Goal: Task Accomplishment & Management: Manage account settings

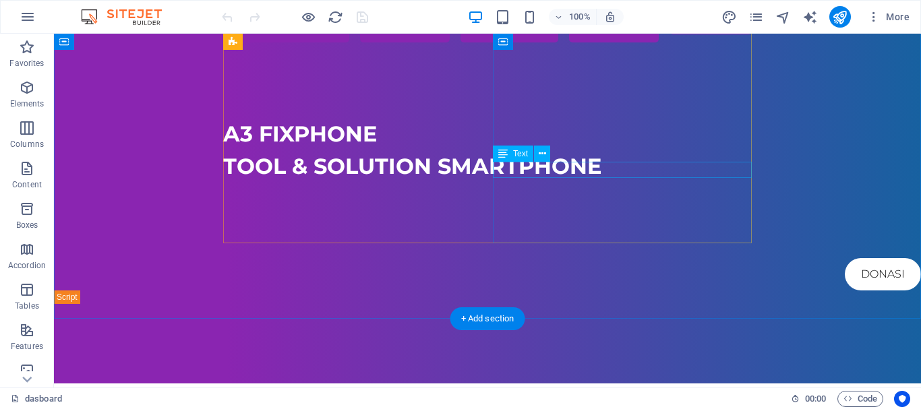
scroll to position [619, 0]
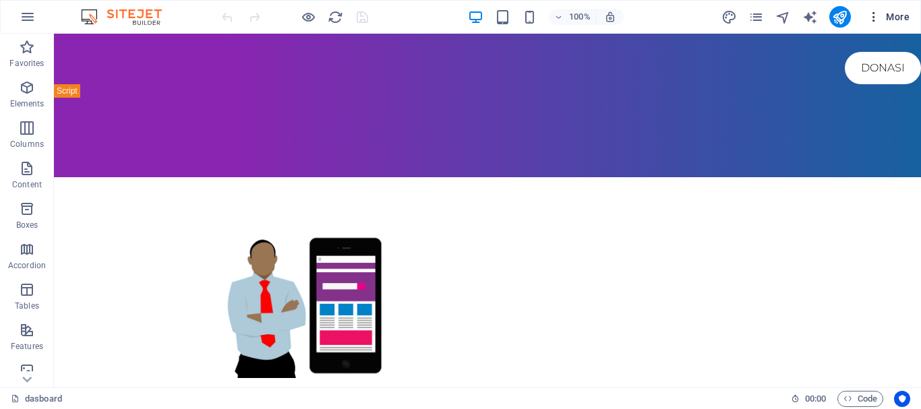
click at [886, 22] on span "More" at bounding box center [888, 16] width 42 height 13
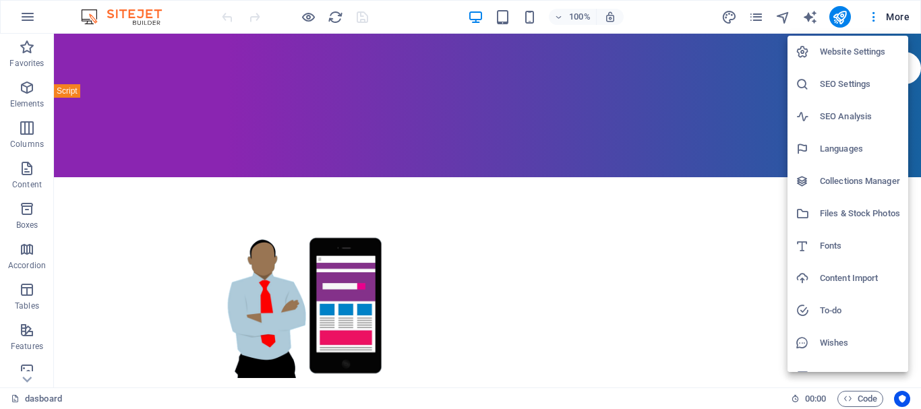
click at [762, 20] on div at bounding box center [460, 204] width 921 height 409
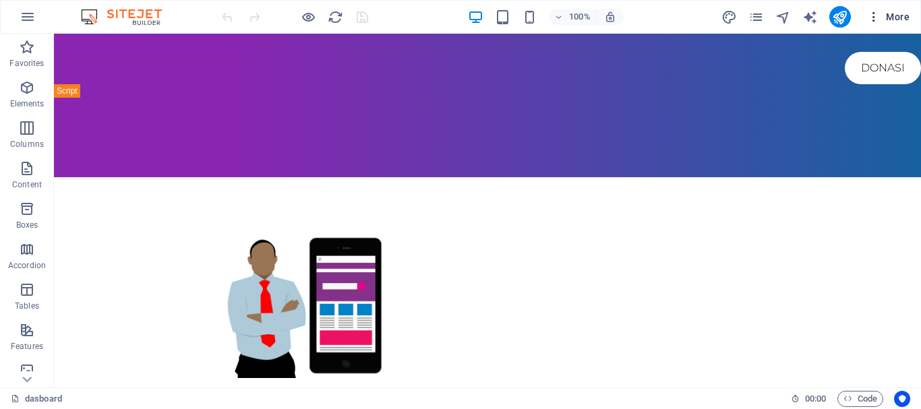
click at [876, 19] on icon "button" at bounding box center [873, 16] width 13 height 13
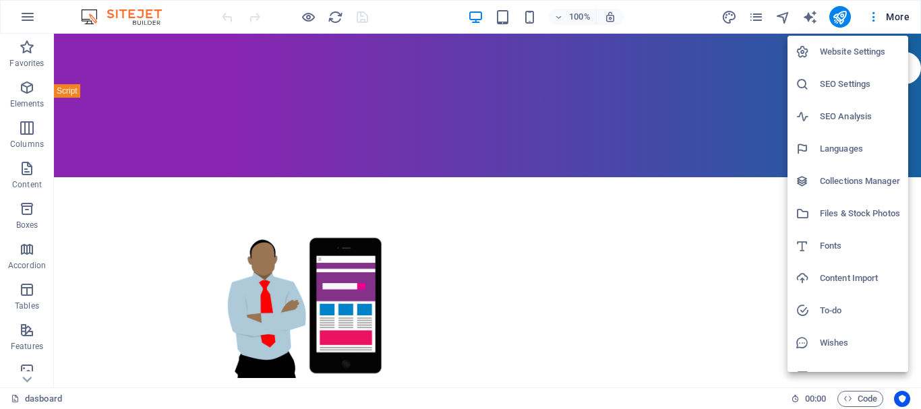
click at [541, 150] on div at bounding box center [460, 204] width 921 height 409
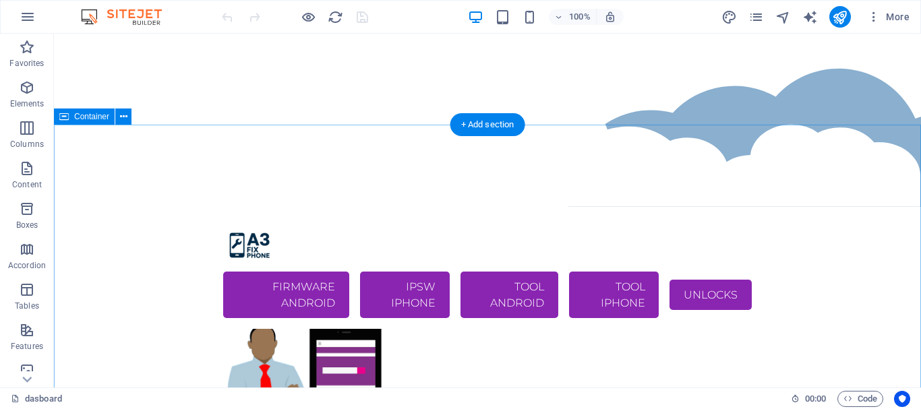
scroll to position [138, 0]
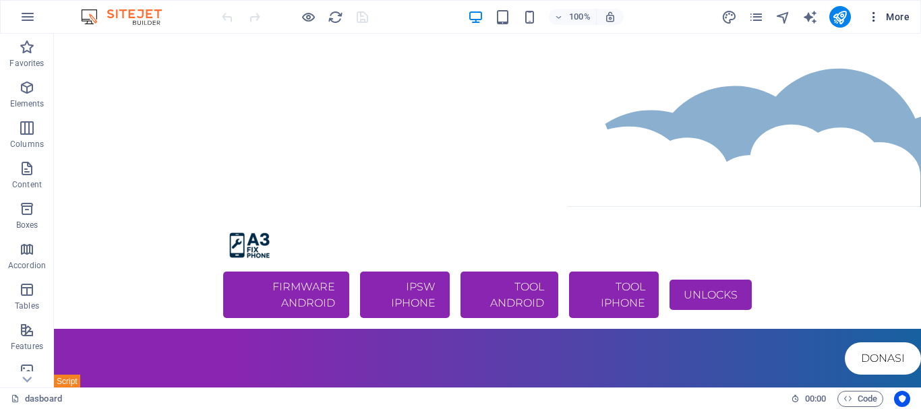
click at [876, 16] on icon "button" at bounding box center [873, 16] width 13 height 13
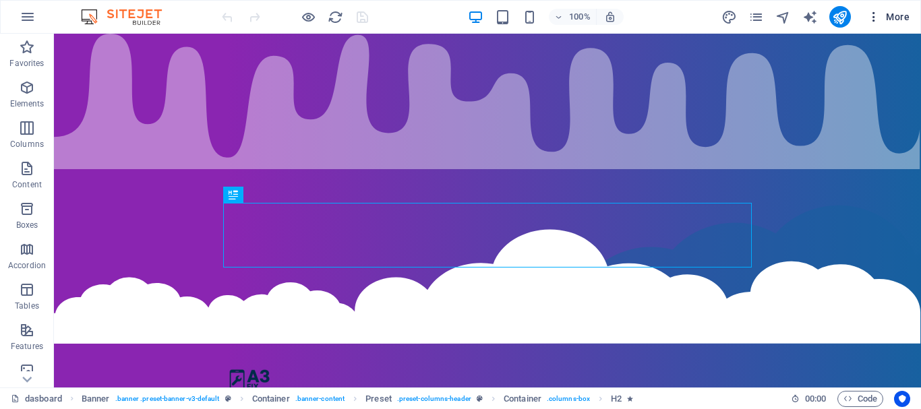
click at [877, 18] on icon "button" at bounding box center [873, 16] width 13 height 13
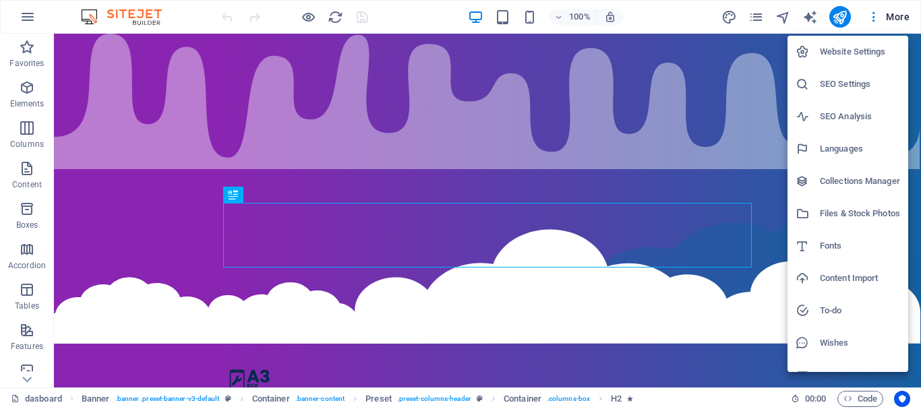
click at [849, 48] on h6 "Website Settings" at bounding box center [860, 52] width 80 height 16
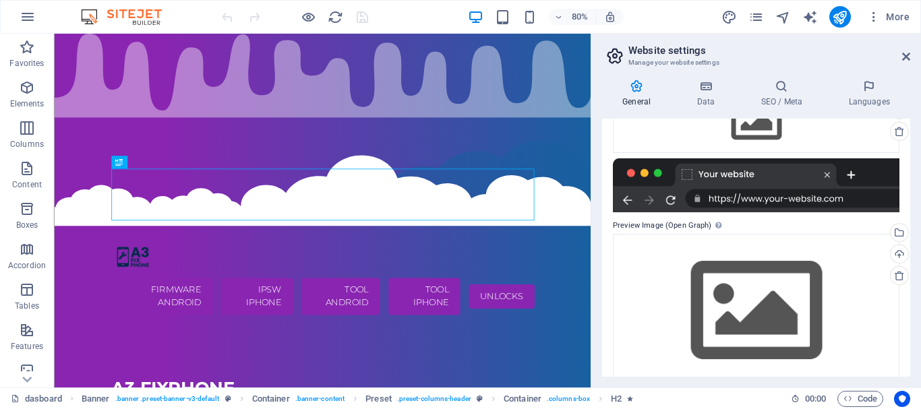
scroll to position [246, 0]
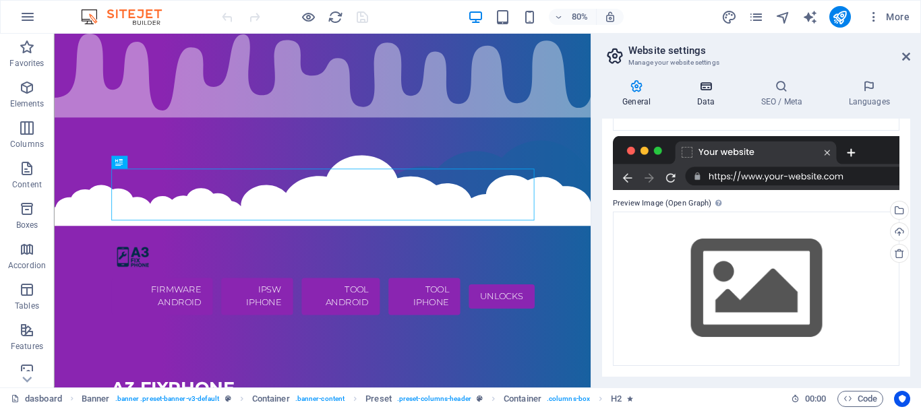
click at [711, 85] on icon at bounding box center [706, 86] width 59 height 13
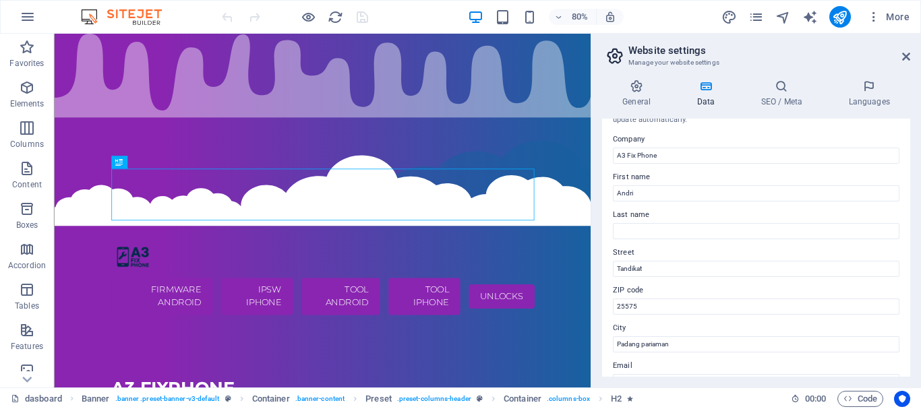
scroll to position [0, 0]
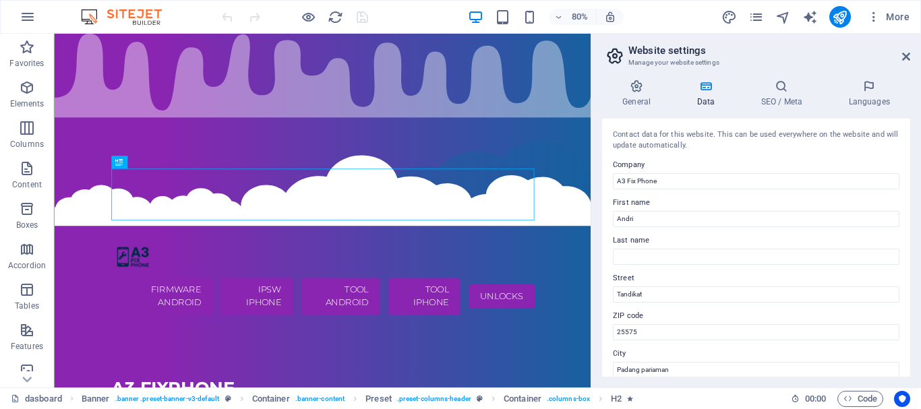
click at [900, 57] on header "Website settings Manage your website settings" at bounding box center [758, 51] width 306 height 35
click at [907, 61] on icon at bounding box center [907, 56] width 8 height 11
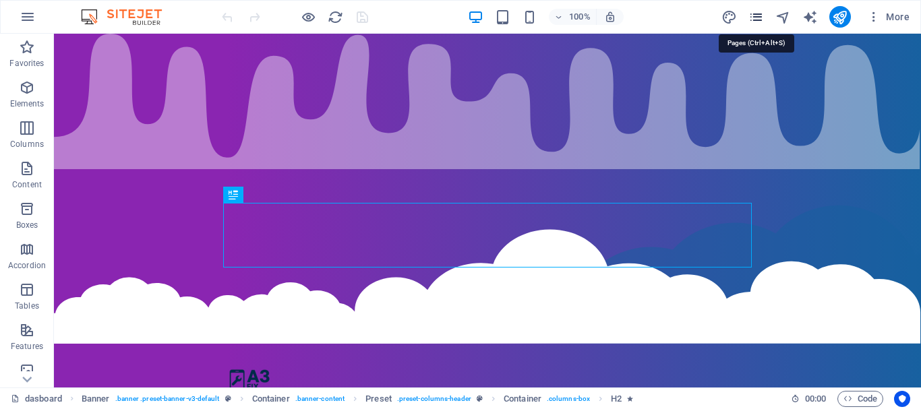
click at [756, 9] on icon "pages" at bounding box center [757, 17] width 16 height 16
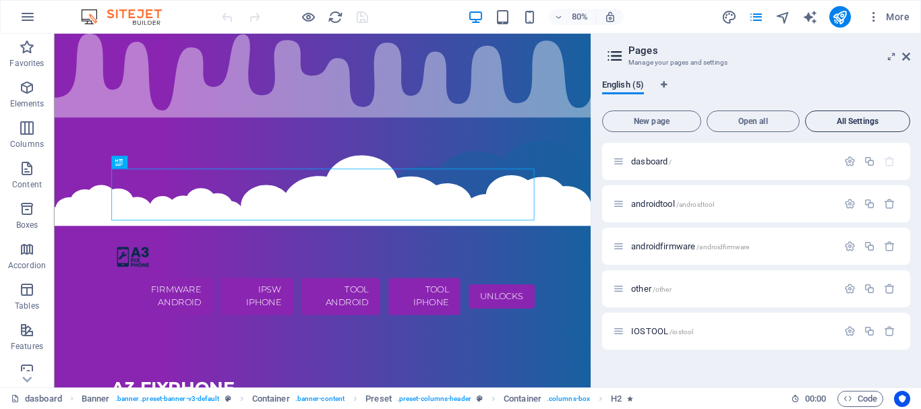
click at [865, 119] on span "All Settings" at bounding box center [857, 121] width 93 height 8
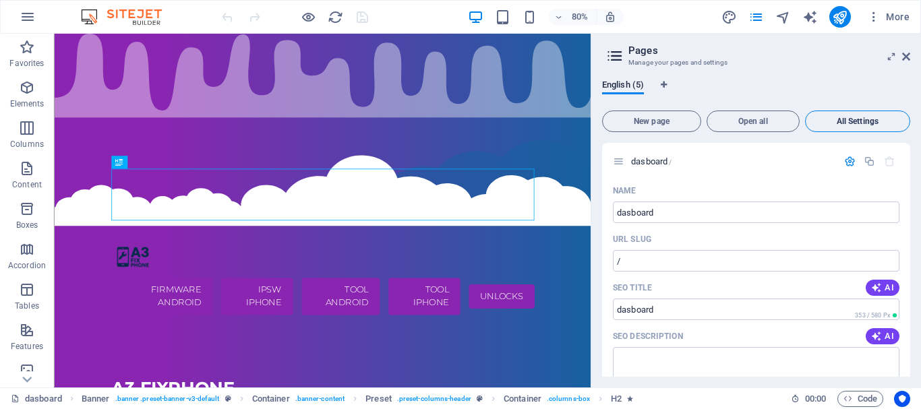
scroll to position [2171, 0]
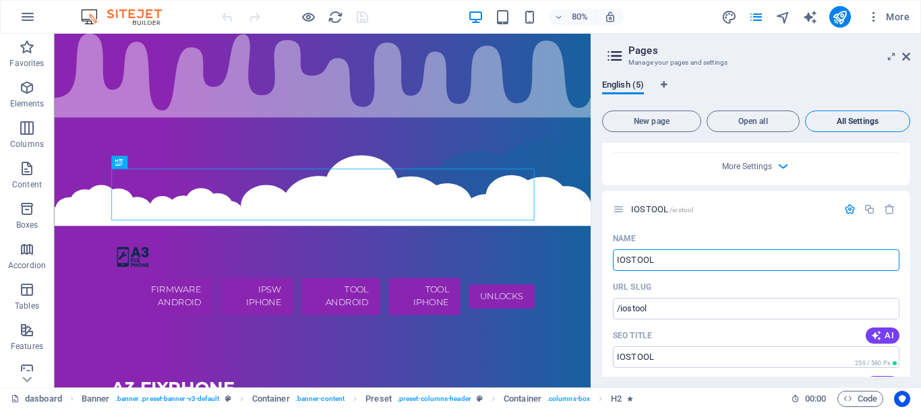
click at [866, 120] on span "All Settings" at bounding box center [857, 121] width 93 height 8
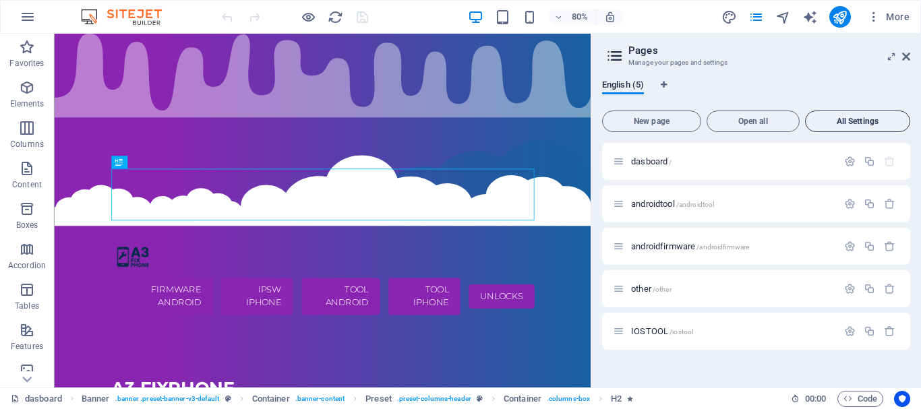
scroll to position [0, 0]
click at [888, 329] on icon "button" at bounding box center [889, 331] width 11 height 11
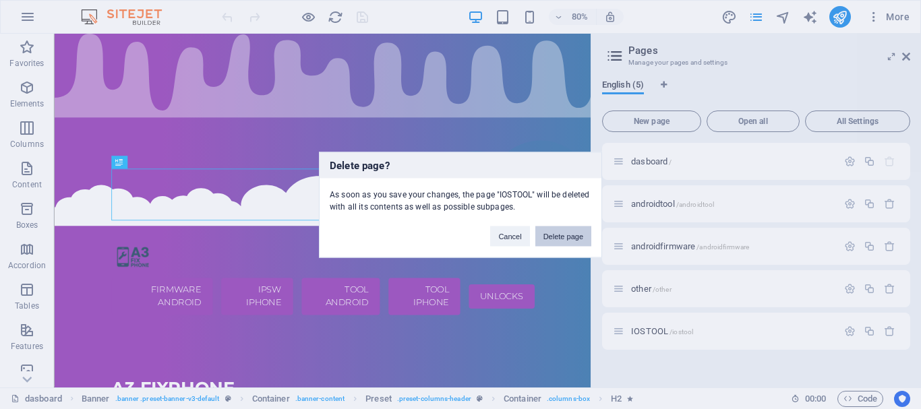
click at [563, 237] on button "Delete page" at bounding box center [564, 236] width 56 height 20
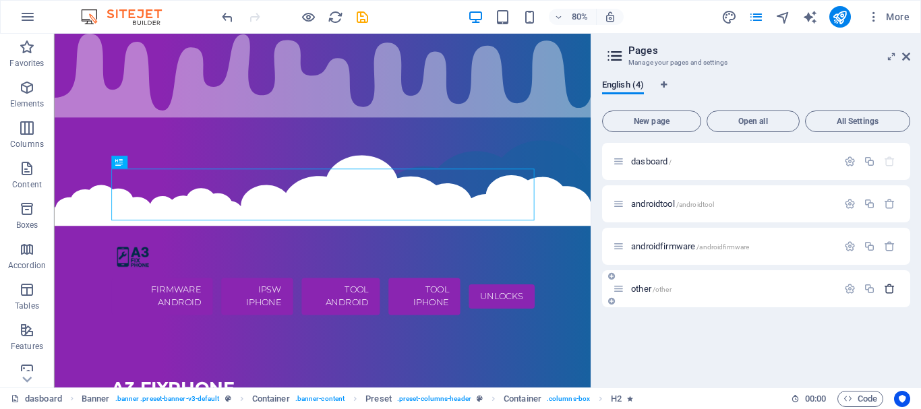
click at [892, 284] on icon "button" at bounding box center [889, 288] width 11 height 11
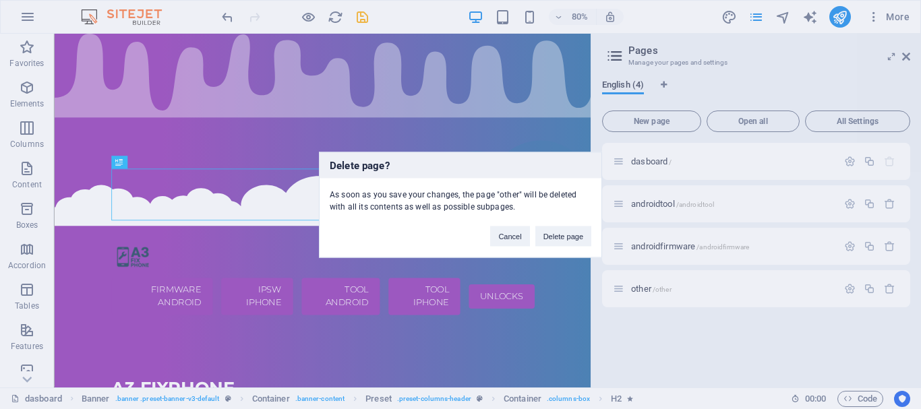
click at [571, 238] on button "Delete page" at bounding box center [564, 236] width 56 height 20
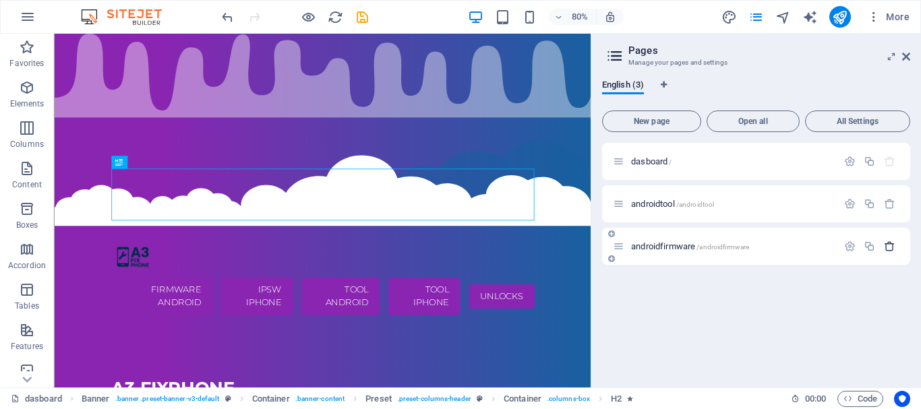
click at [892, 250] on icon "button" at bounding box center [889, 246] width 11 height 11
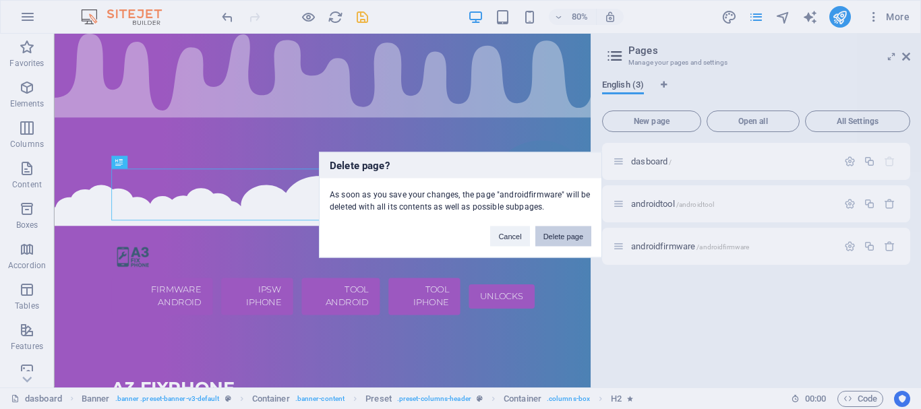
click at [572, 235] on button "Delete page" at bounding box center [564, 236] width 56 height 20
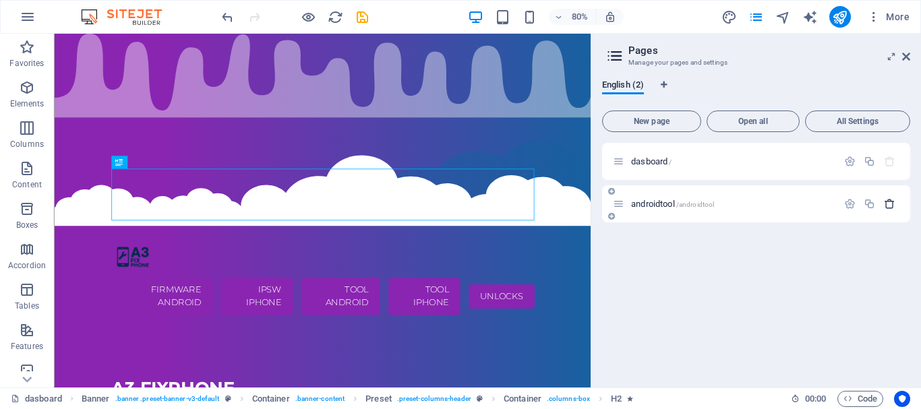
click at [896, 204] on button "button" at bounding box center [890, 203] width 20 height 11
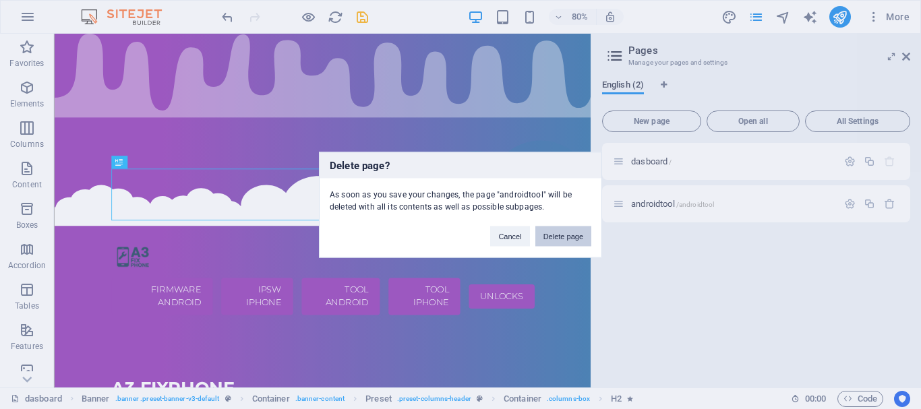
click at [561, 237] on button "Delete page" at bounding box center [564, 236] width 56 height 20
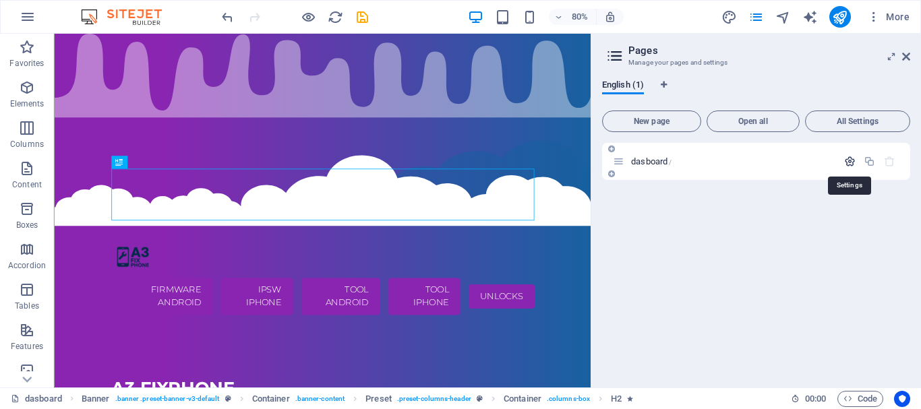
click at [848, 159] on icon "button" at bounding box center [850, 161] width 11 height 11
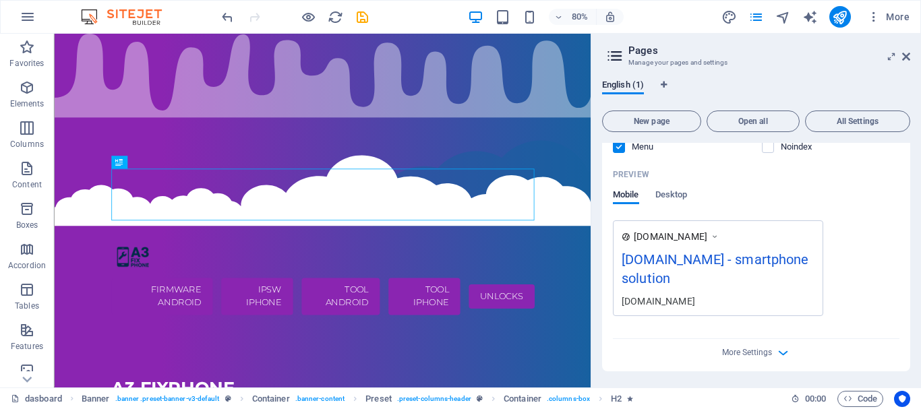
scroll to position [148, 0]
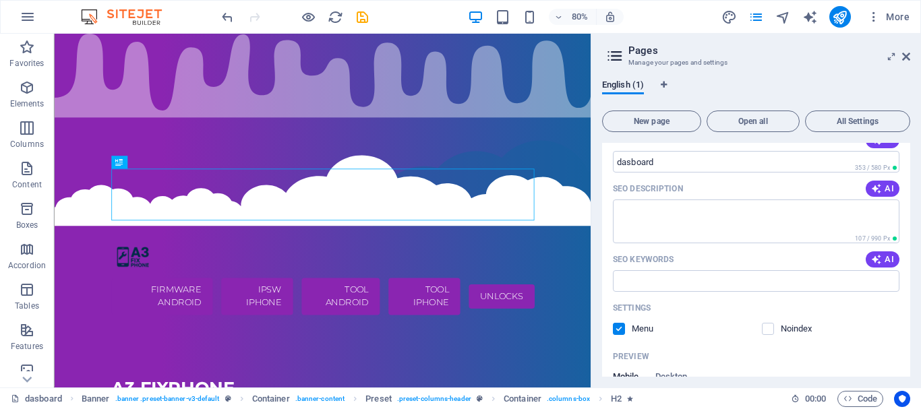
click at [913, 57] on aside "Pages Manage your pages and settings English (1) New page Open all All Settings…" at bounding box center [756, 211] width 331 height 354
click at [906, 61] on icon at bounding box center [907, 56] width 8 height 11
